Goal: Task Accomplishment & Management: Manage account settings

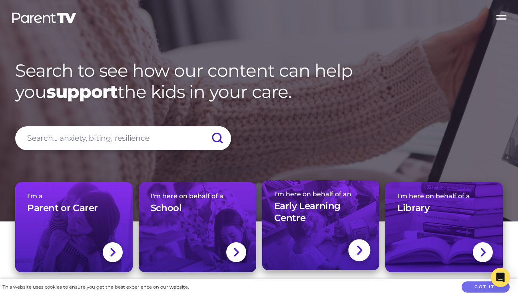
click at [315, 220] on h3 "Early Learning Centre" at bounding box center [321, 212] width 94 height 24
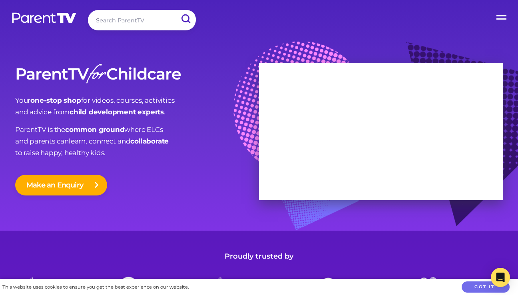
click at [507, 16] on label "Open Menu" at bounding box center [502, 16] width 32 height 32
click at [0, 0] on input "Open Menu" at bounding box center [0, 0] width 0 height 0
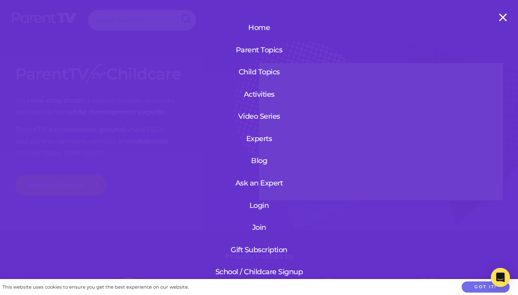
scroll to position [22, 0]
click at [255, 200] on link "Login" at bounding box center [260, 204] width 96 height 21
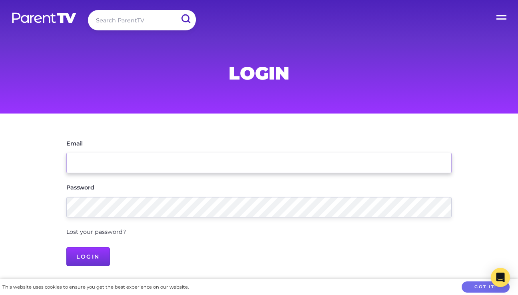
click at [118, 156] on input "Email" at bounding box center [258, 163] width 385 height 20
type input "1"
type input "[EMAIL_ADDRESS][DOMAIN_NAME]"
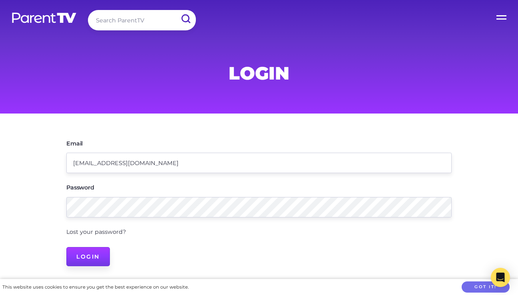
click at [101, 261] on input "Login" at bounding box center [88, 256] width 44 height 19
